Goal: Find specific page/section: Find specific page/section

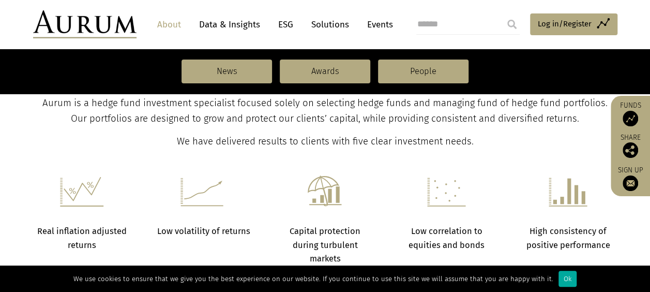
scroll to position [362, 0]
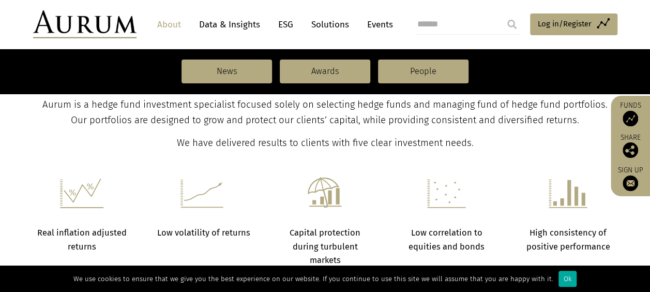
drag, startPoint x: 452, startPoint y: 68, endPoint x: 429, endPoint y: 84, distance: 28.7
click at [452, 68] on link "People" at bounding box center [423, 71] width 90 height 24
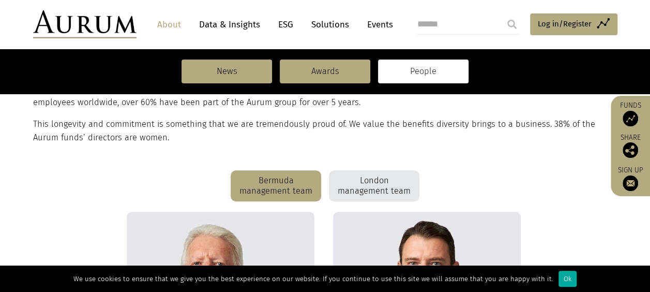
scroll to position [207, 0]
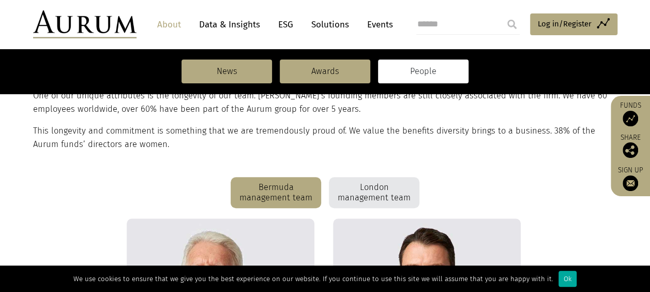
click at [357, 187] on div "London management team" at bounding box center [374, 192] width 90 height 31
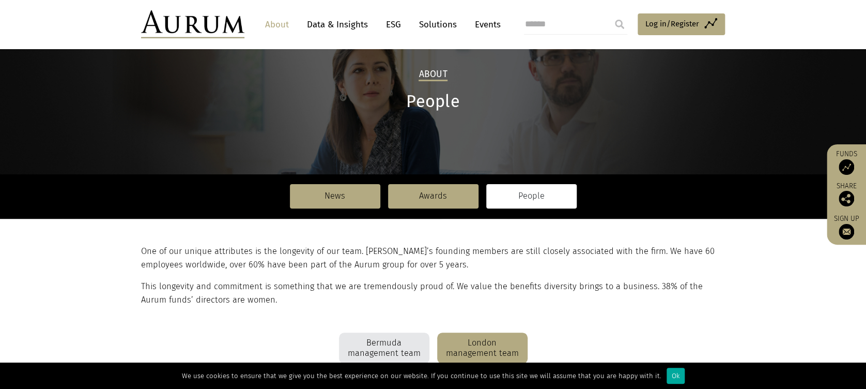
scroll to position [0, 0]
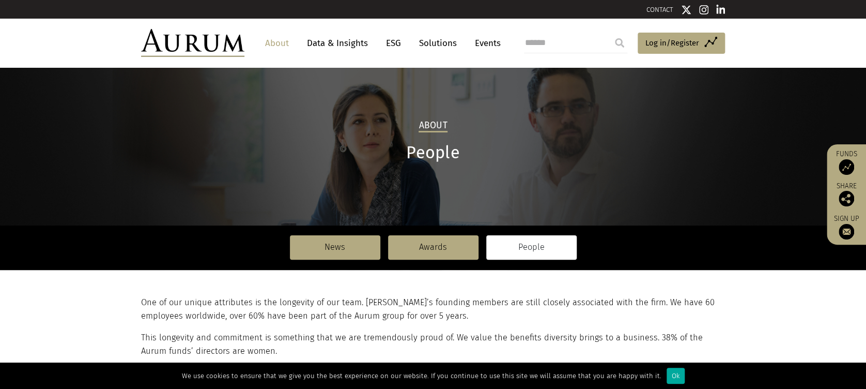
drag, startPoint x: 210, startPoint y: 41, endPoint x: 231, endPoint y: 54, distance: 24.4
click at [210, 41] on img at bounding box center [192, 43] width 103 height 28
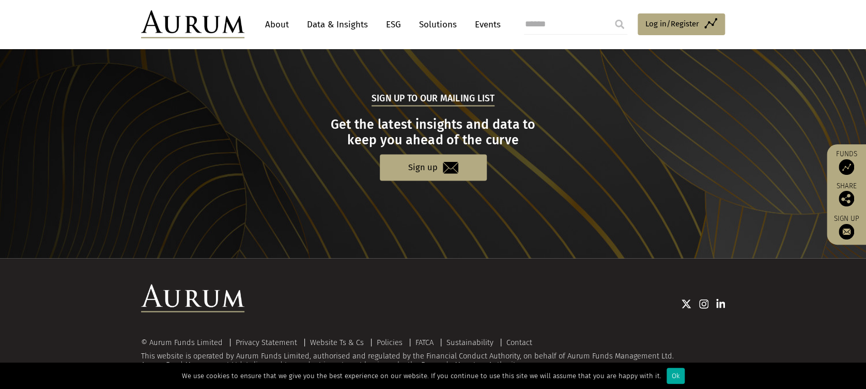
scroll to position [1041, 0]
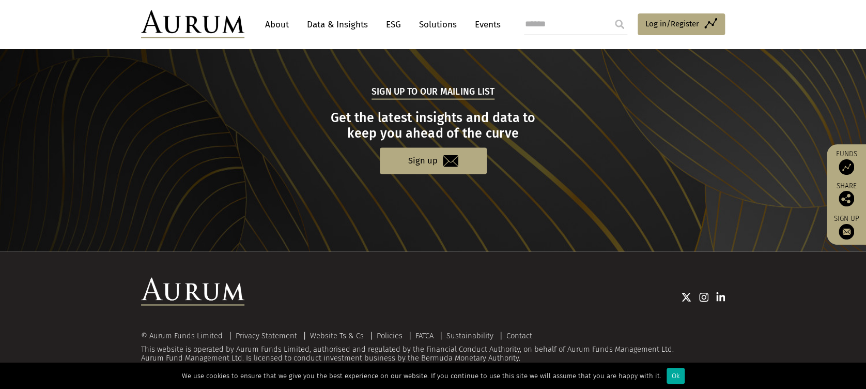
drag, startPoint x: 280, startPoint y: 16, endPoint x: 291, endPoint y: 14, distance: 11.0
click at [280, 16] on link "About" at bounding box center [277, 24] width 34 height 19
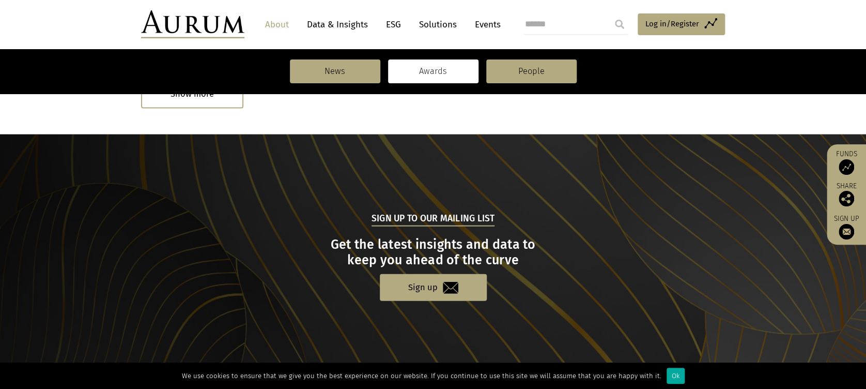
scroll to position [1015, 0]
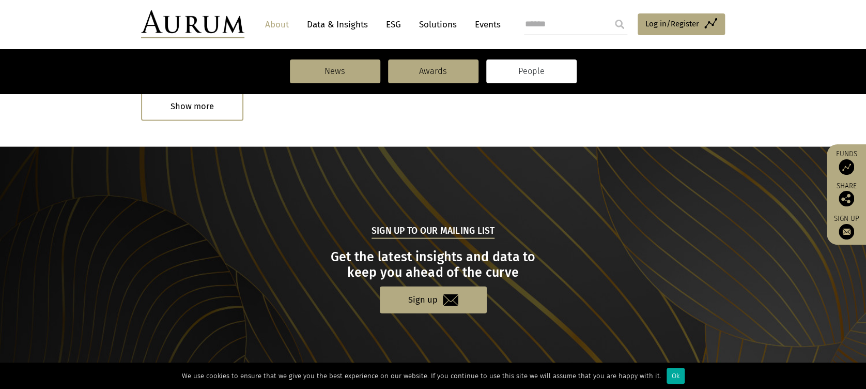
click at [545, 74] on link "People" at bounding box center [531, 71] width 90 height 24
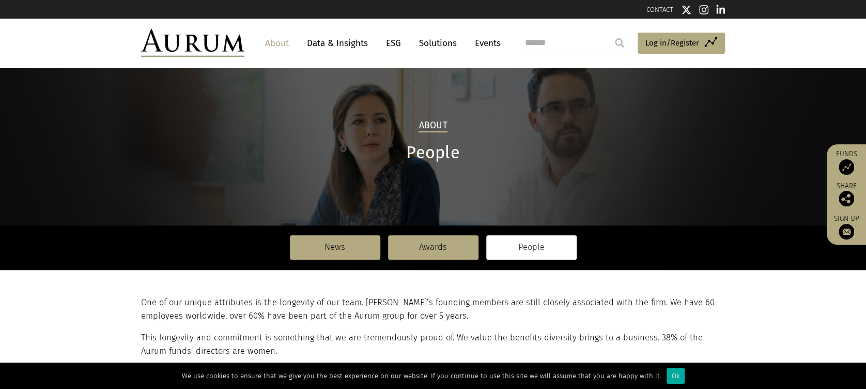
click at [576, 44] on input "search" at bounding box center [575, 43] width 103 height 21
click at [562, 39] on input "search" at bounding box center [575, 43] width 103 height 21
paste input "**********"
type input "**********"
click at [616, 39] on input "submit" at bounding box center [619, 43] width 21 height 21
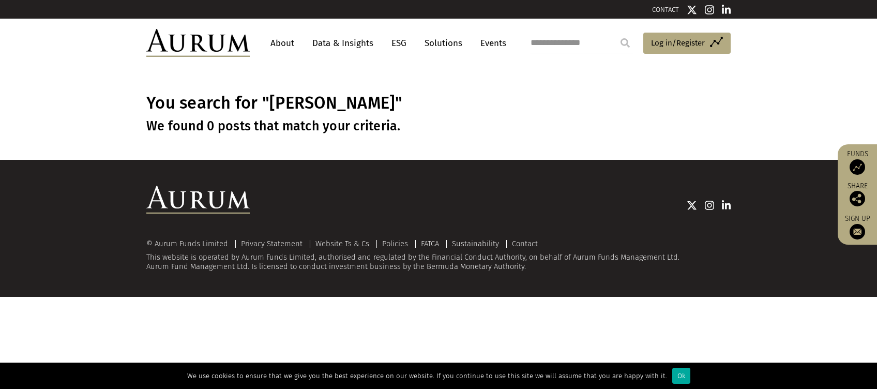
click at [553, 43] on input "**********" at bounding box center [580, 43] width 103 height 21
type input "**********"
click at [622, 41] on input "submit" at bounding box center [625, 43] width 21 height 21
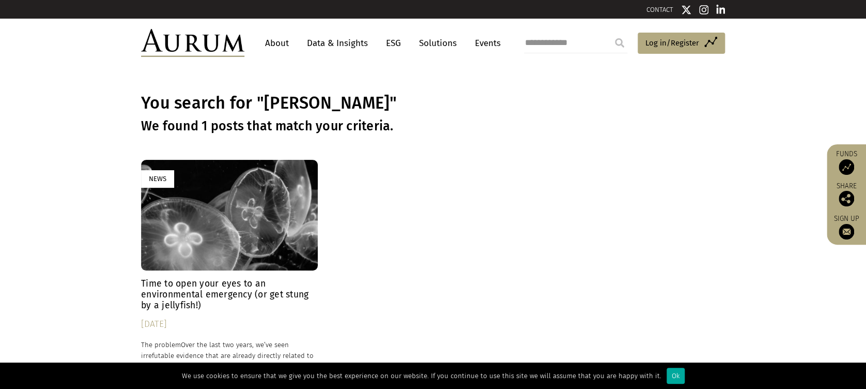
click at [622, 41] on input "submit" at bounding box center [619, 43] width 21 height 21
click at [622, 44] on input "submit" at bounding box center [619, 43] width 21 height 21
click at [579, 41] on input "**********" at bounding box center [575, 43] width 103 height 21
drag, startPoint x: 583, startPoint y: 42, endPoint x: 433, endPoint y: 47, distance: 150.0
click at [433, 47] on div "**********" at bounding box center [433, 43] width 584 height 28
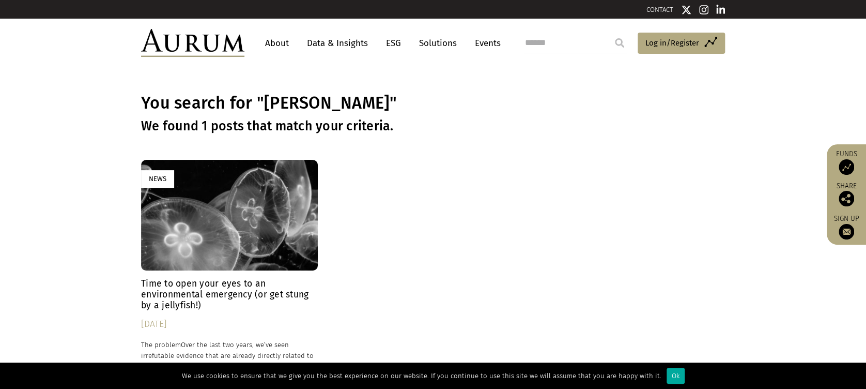
click at [609, 33] on input "submit" at bounding box center [619, 43] width 21 height 21
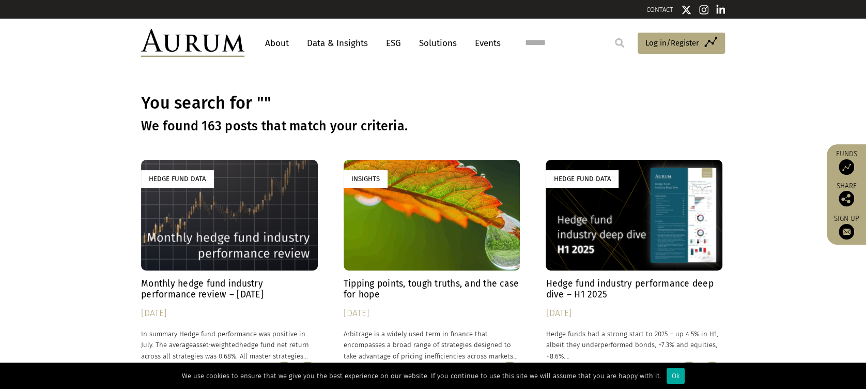
drag, startPoint x: 276, startPoint y: 43, endPoint x: 365, endPoint y: 70, distance: 93.5
click at [276, 42] on link "About" at bounding box center [277, 43] width 34 height 19
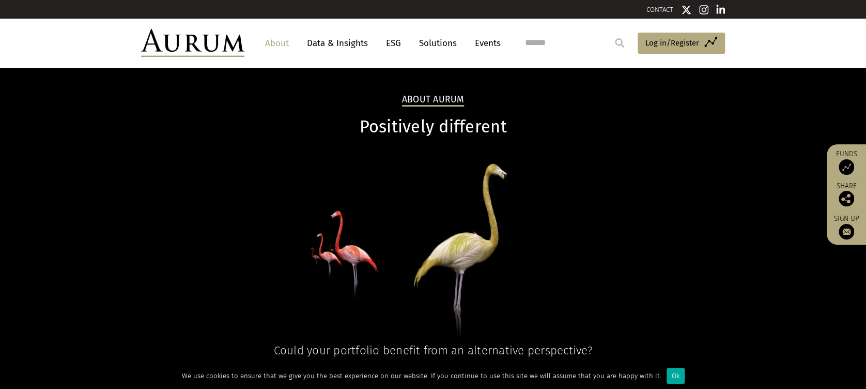
click at [197, 43] on img at bounding box center [192, 43] width 103 height 28
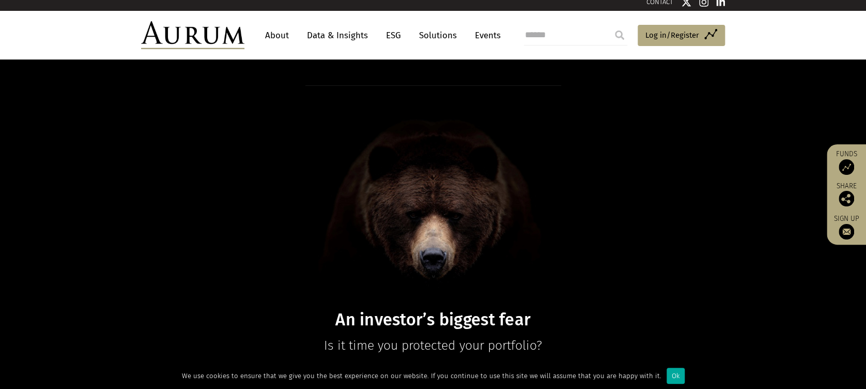
scroll to position [7, 0]
